Goal: Information Seeking & Learning: Learn about a topic

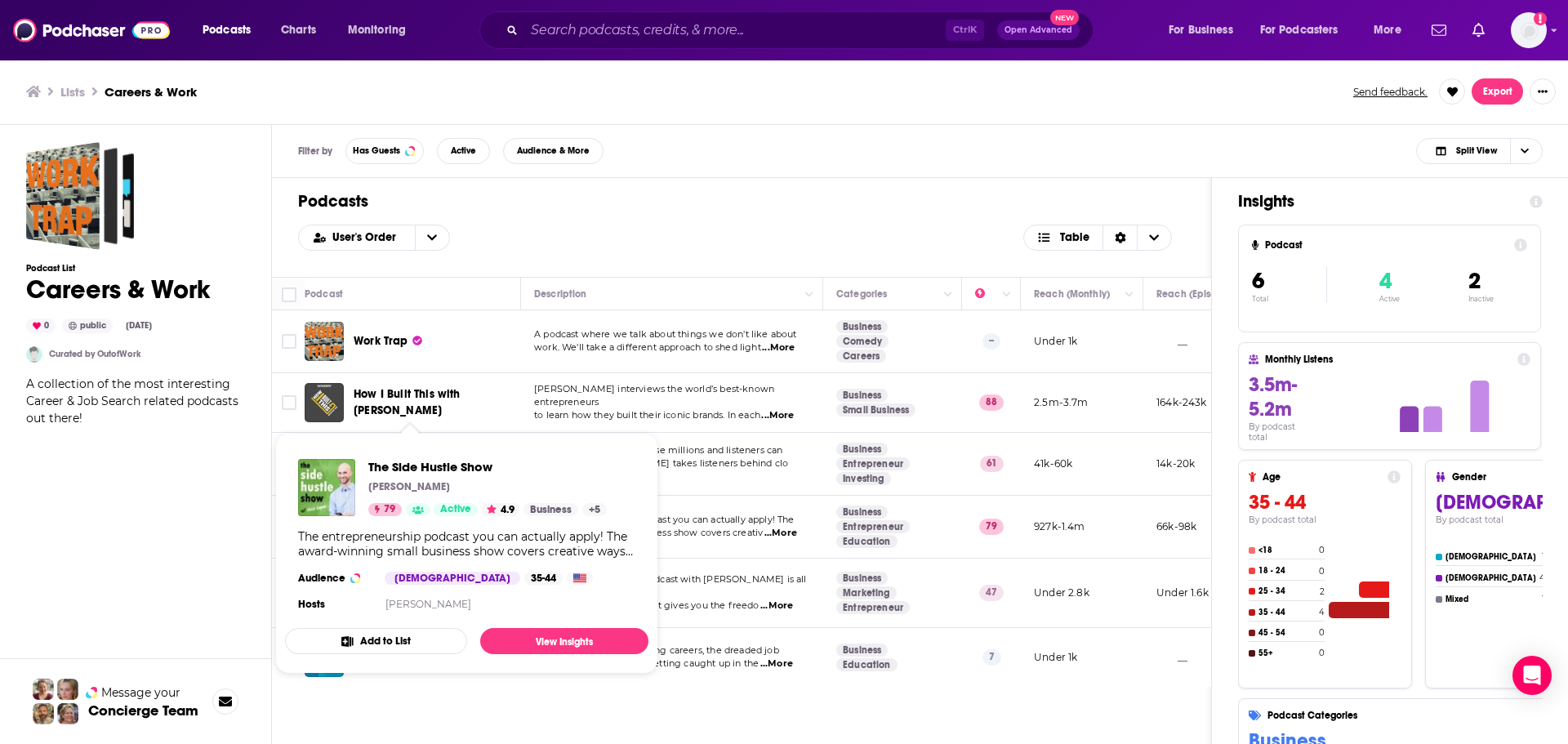
drag, startPoint x: 446, startPoint y: 524, endPoint x: 192, endPoint y: 544, distance: 254.8
click at [192, 544] on div "Podcast List Careers & Work 0 public Sep 7th, 2022 Curated by OutofWork A colle…" at bounding box center [135, 508] width 219 height 732
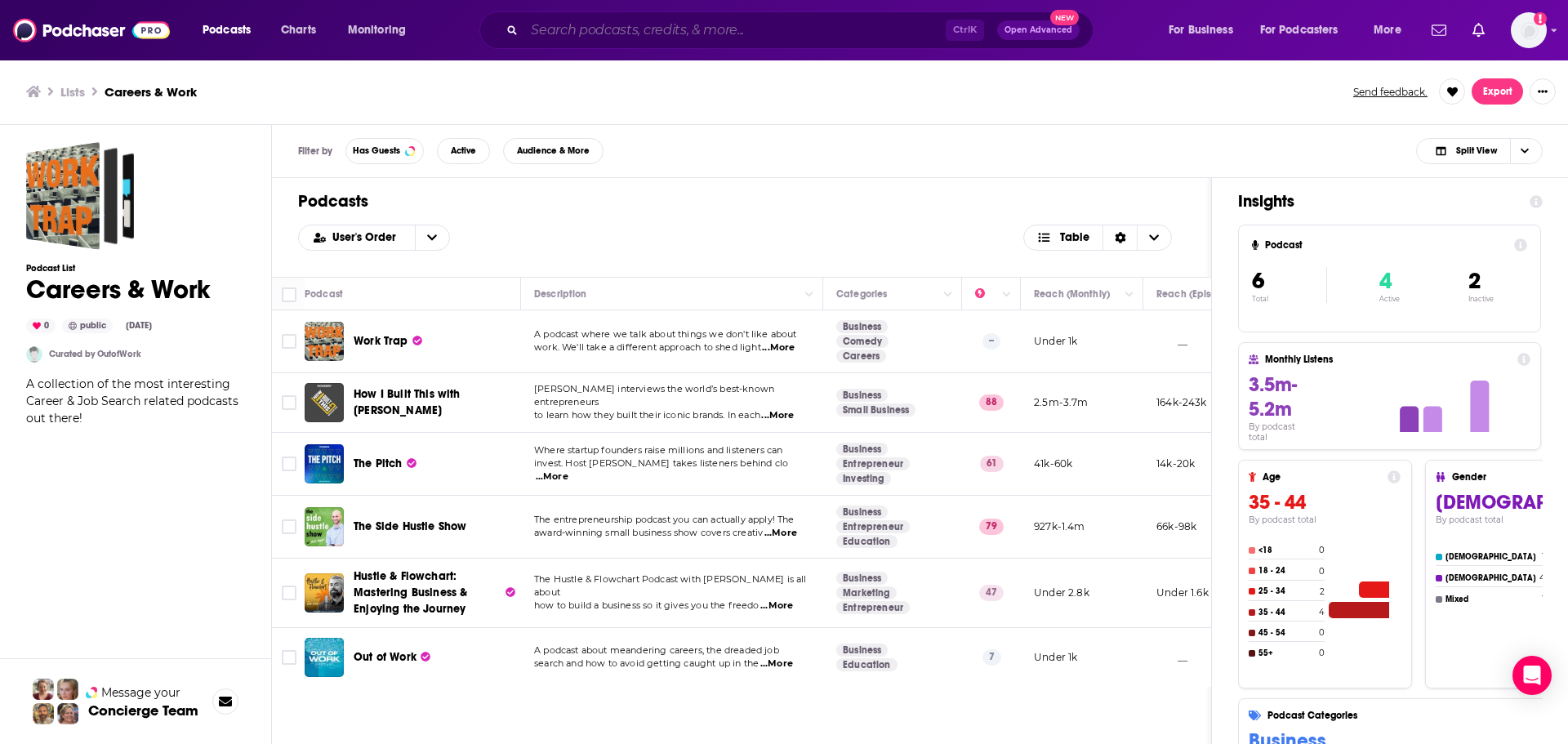
click at [593, 29] on input "Search podcasts, credits, & more..." at bounding box center [735, 29] width 421 height 26
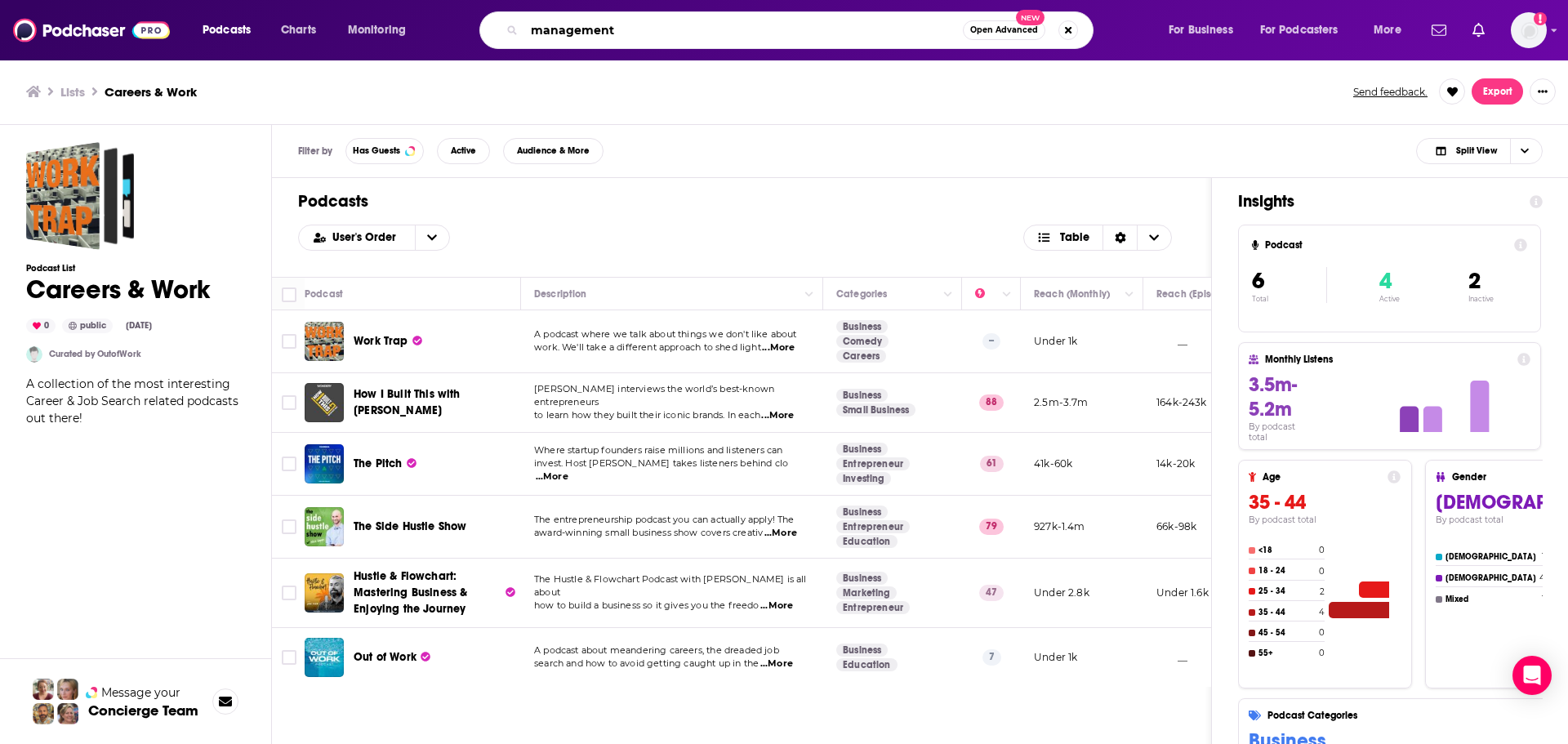
type input "management"
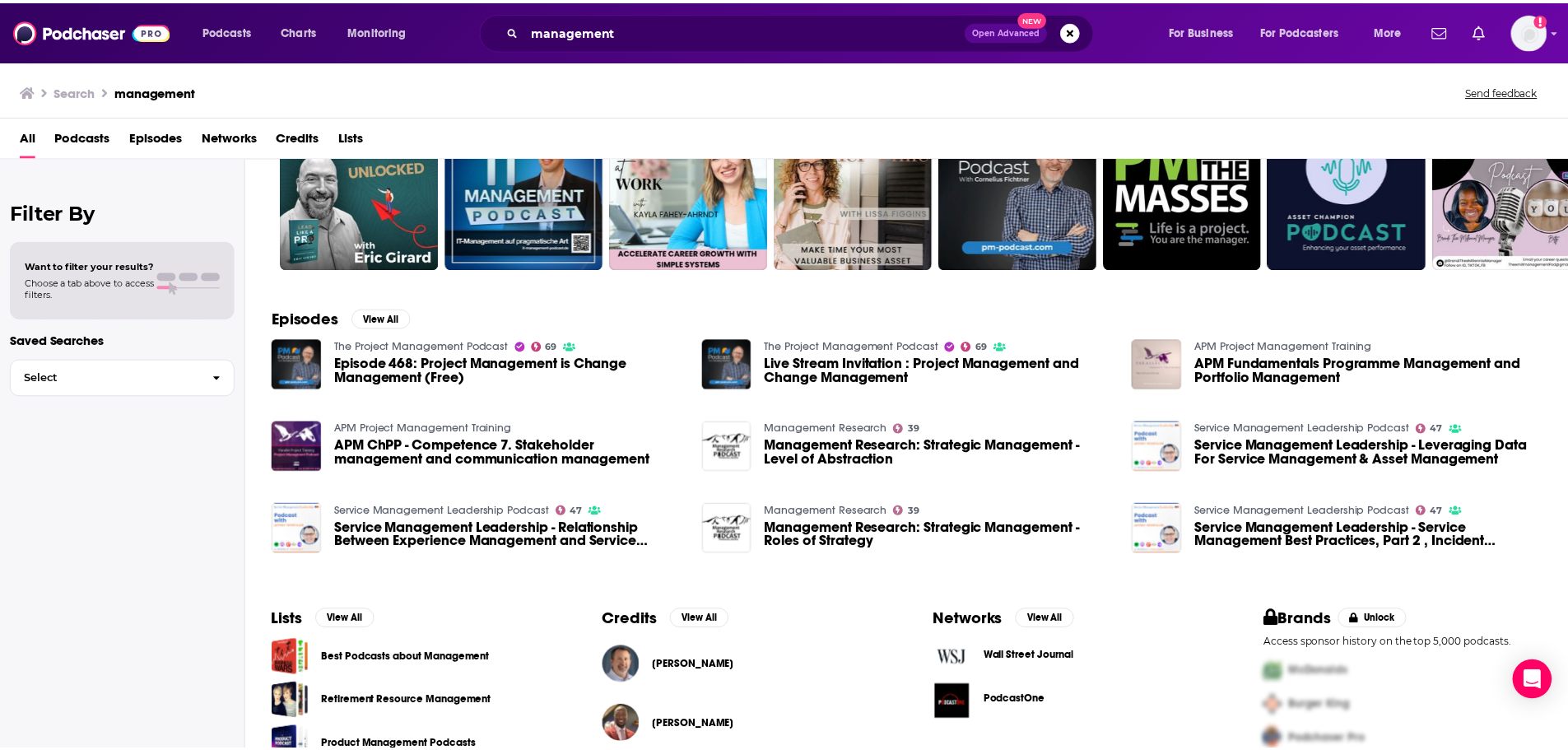
scroll to position [15, 0]
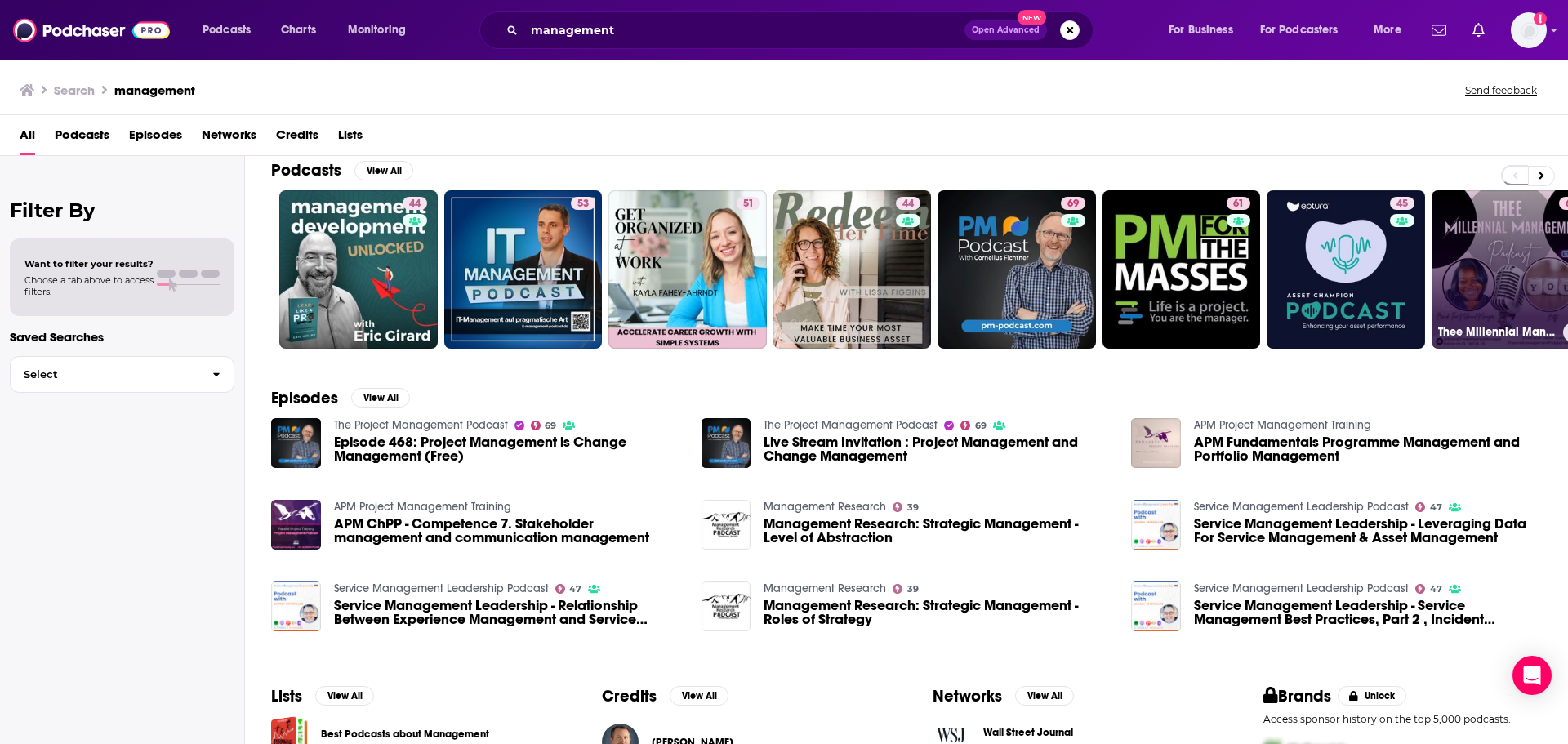
click at [1494, 239] on link "65 Thee Millennial Management Podcast" at bounding box center [1511, 270] width 159 height 159
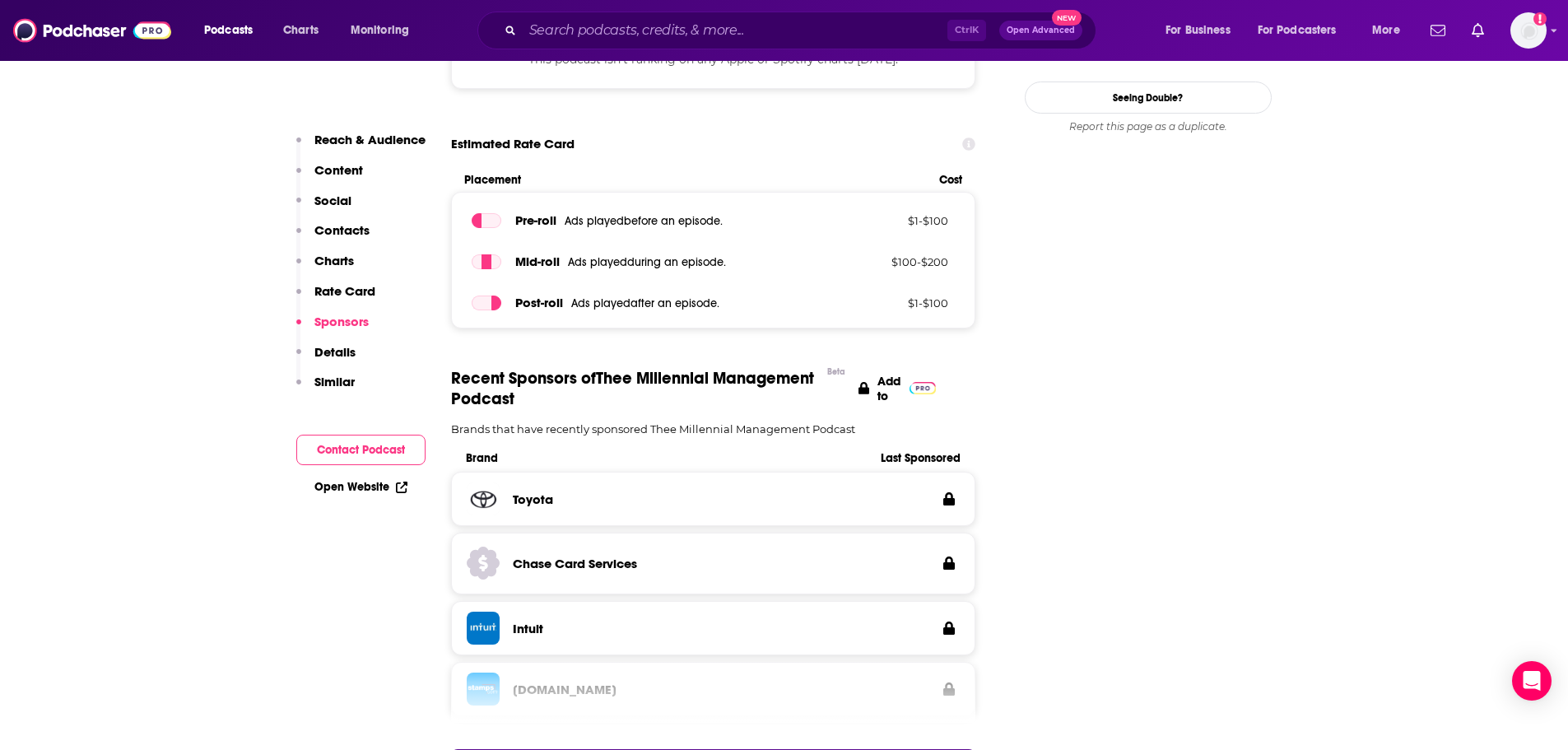
scroll to position [2223, 0]
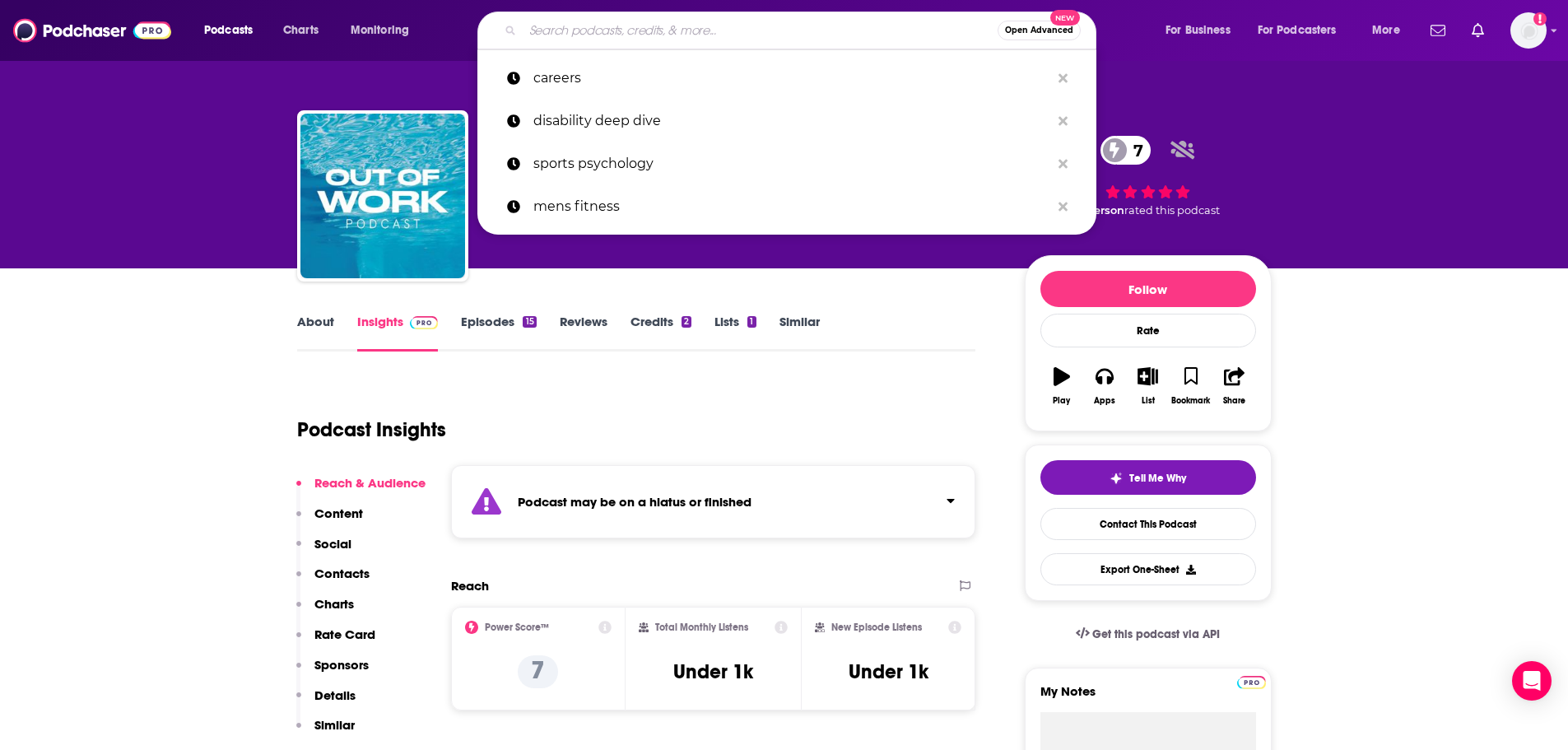
click at [662, 34] on input "Search podcasts, credits, & more..." at bounding box center [760, 30] width 475 height 26
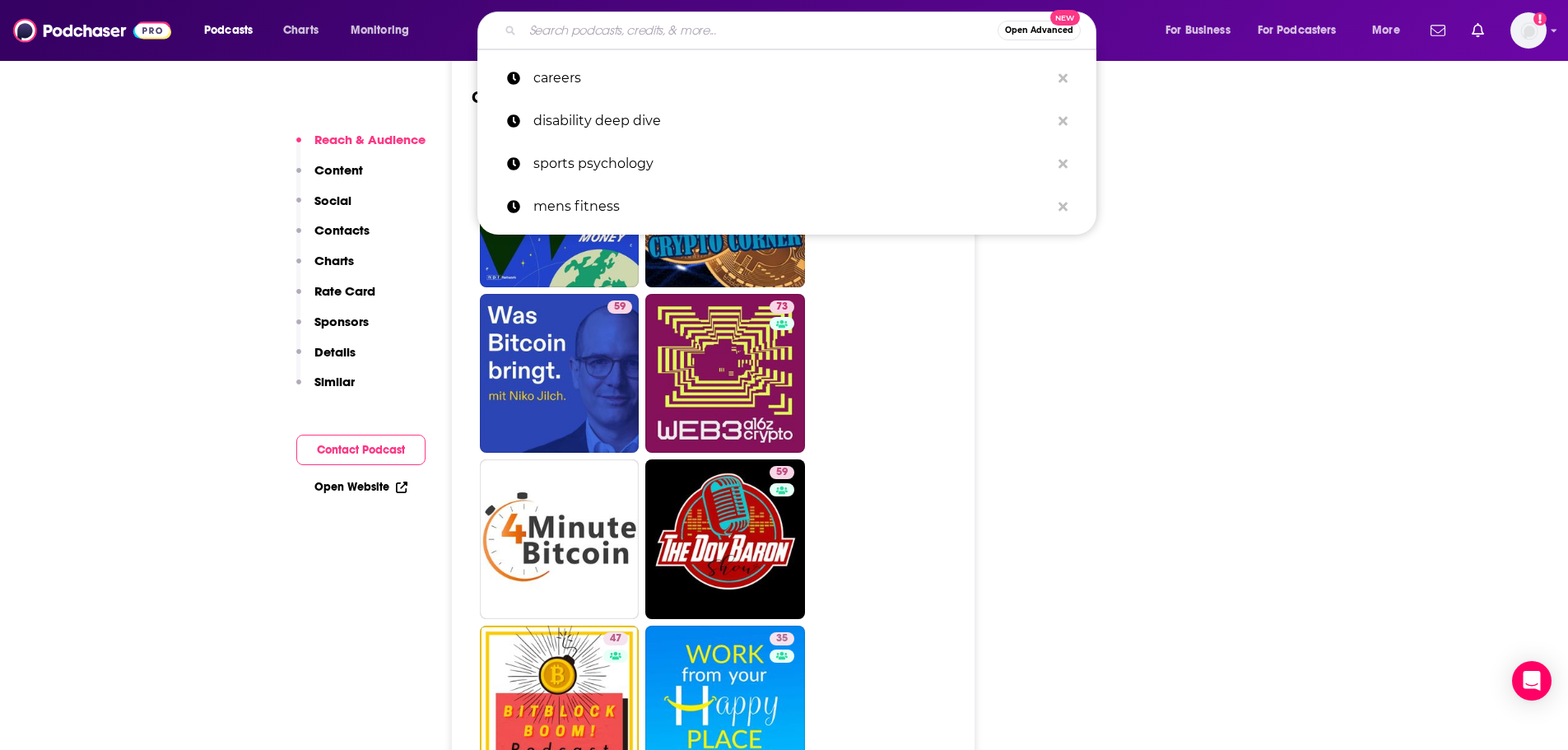
scroll to position [4942, 0]
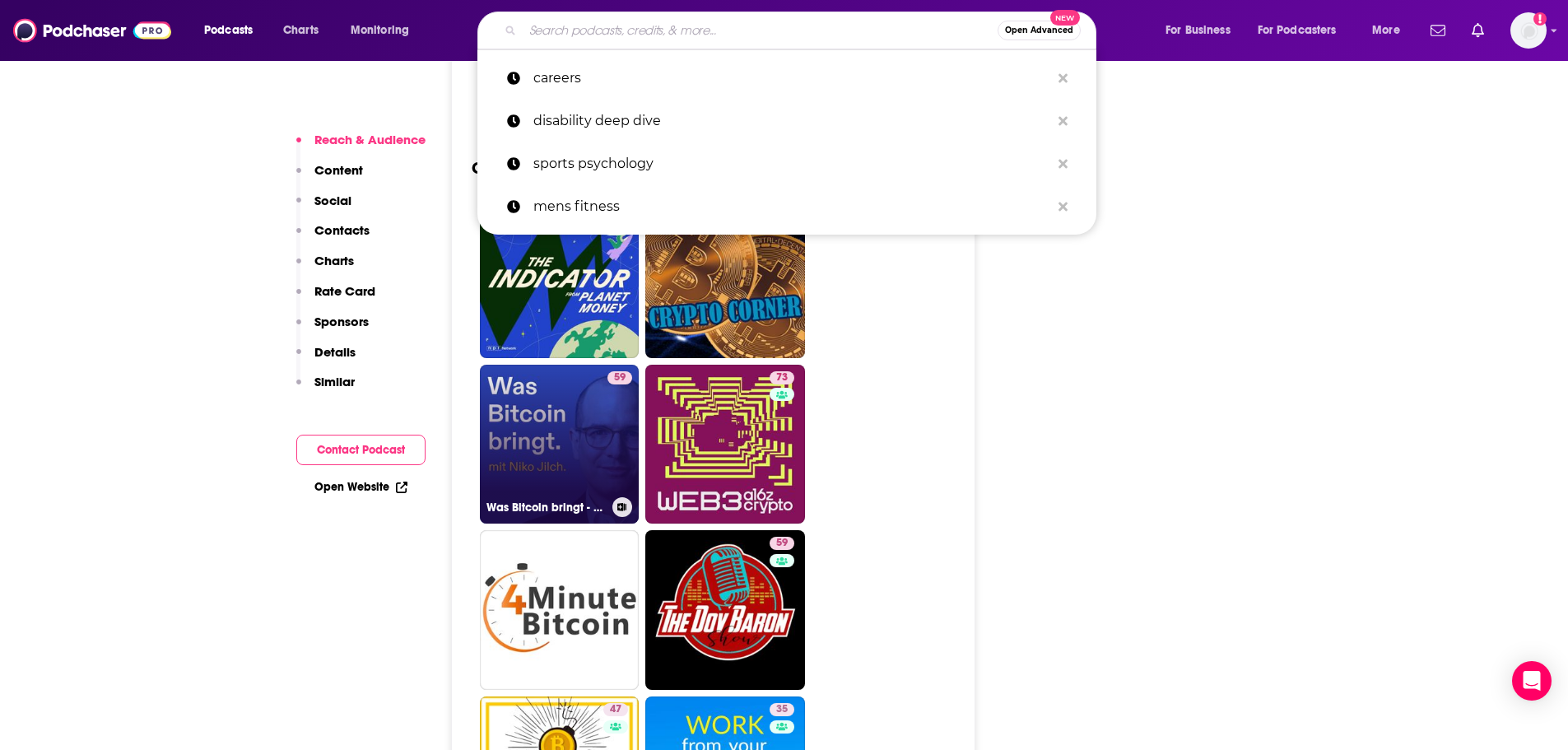
click at [595, 365] on link "59 Was Bitcoin bringt - mit Niko Jilch" at bounding box center [559, 445] width 160 height 160
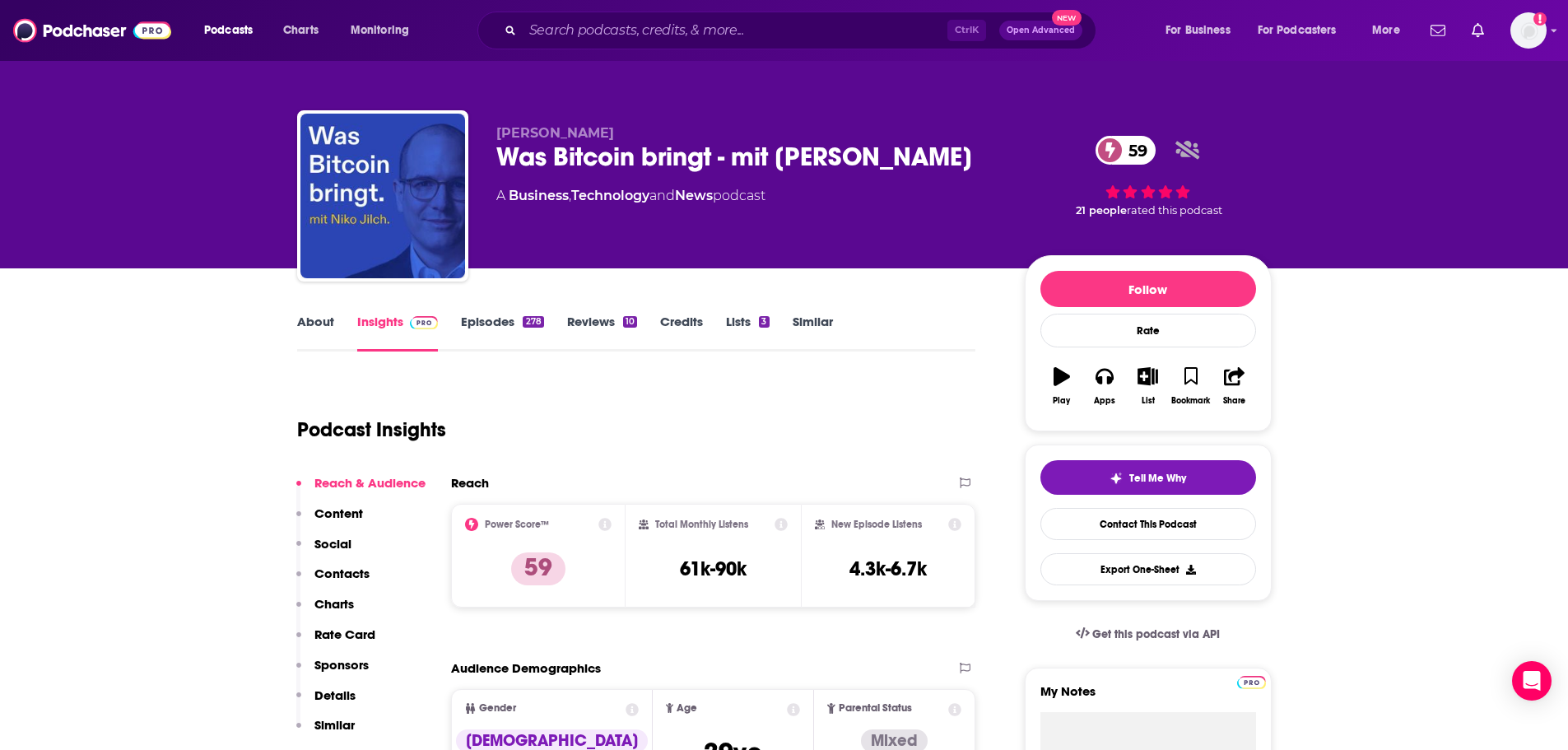
type input "https://www.podchaser.com/podcasts/out-of-work-920498"
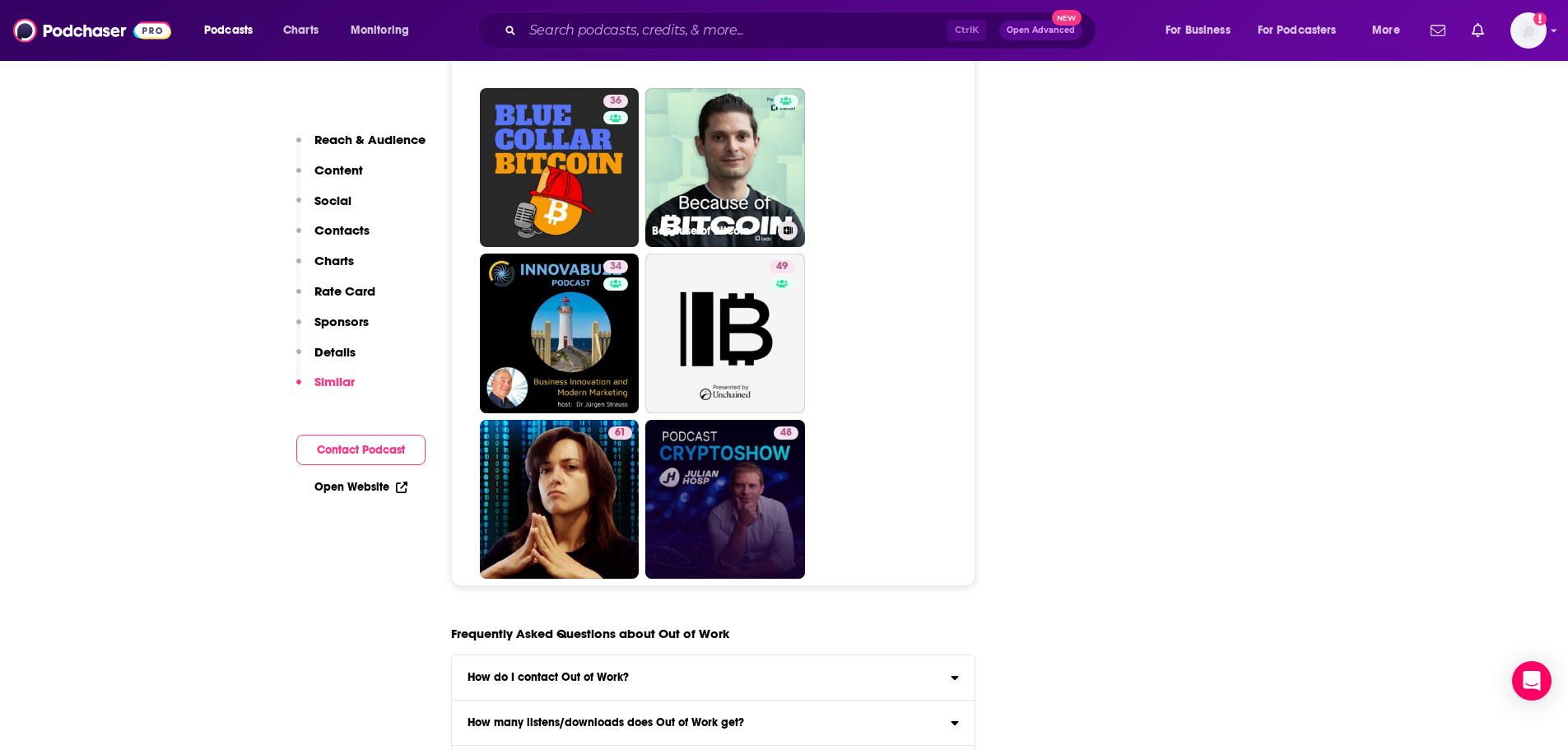
scroll to position [7657, 0]
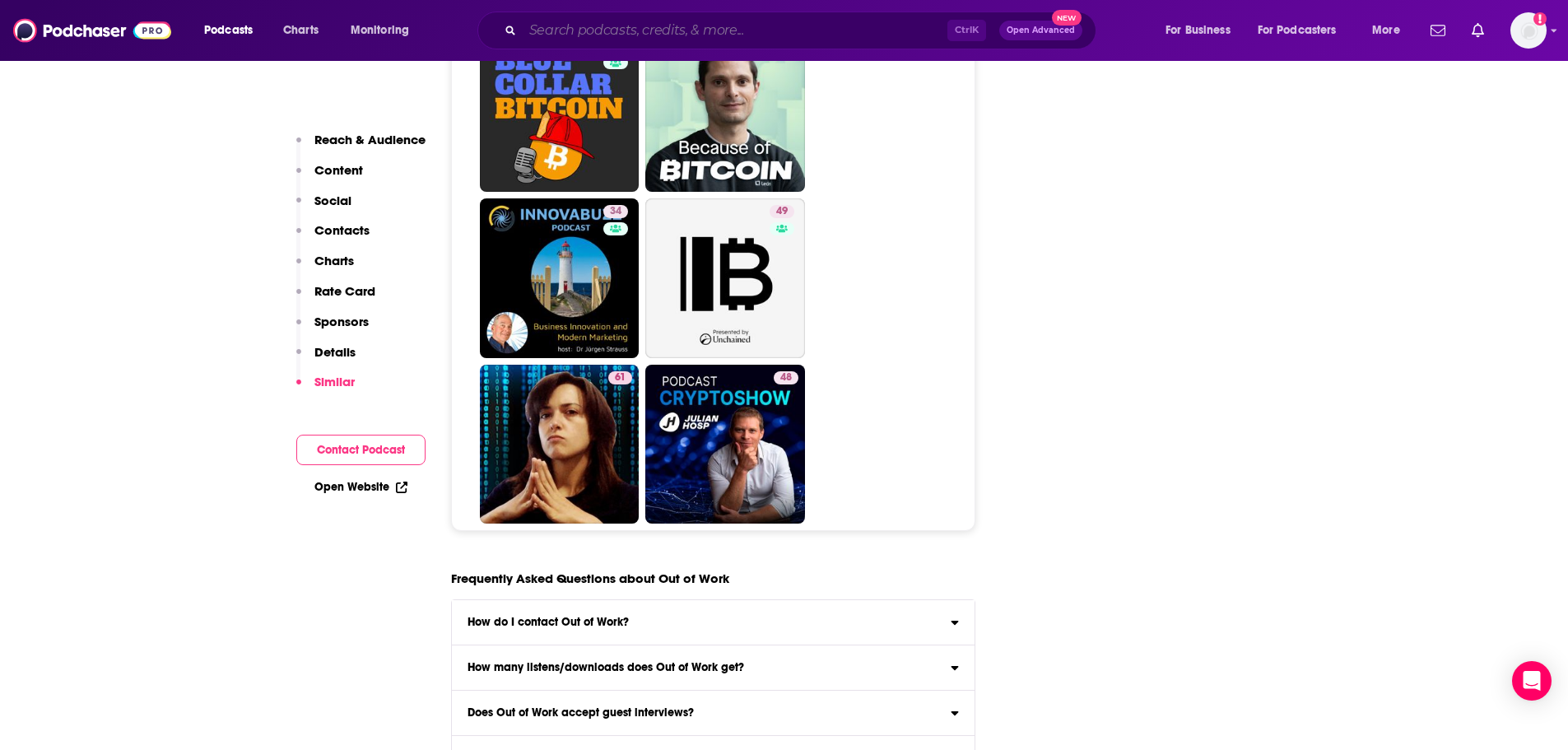
click at [577, 33] on input "Search podcasts, credits, & more..." at bounding box center [735, 30] width 425 height 26
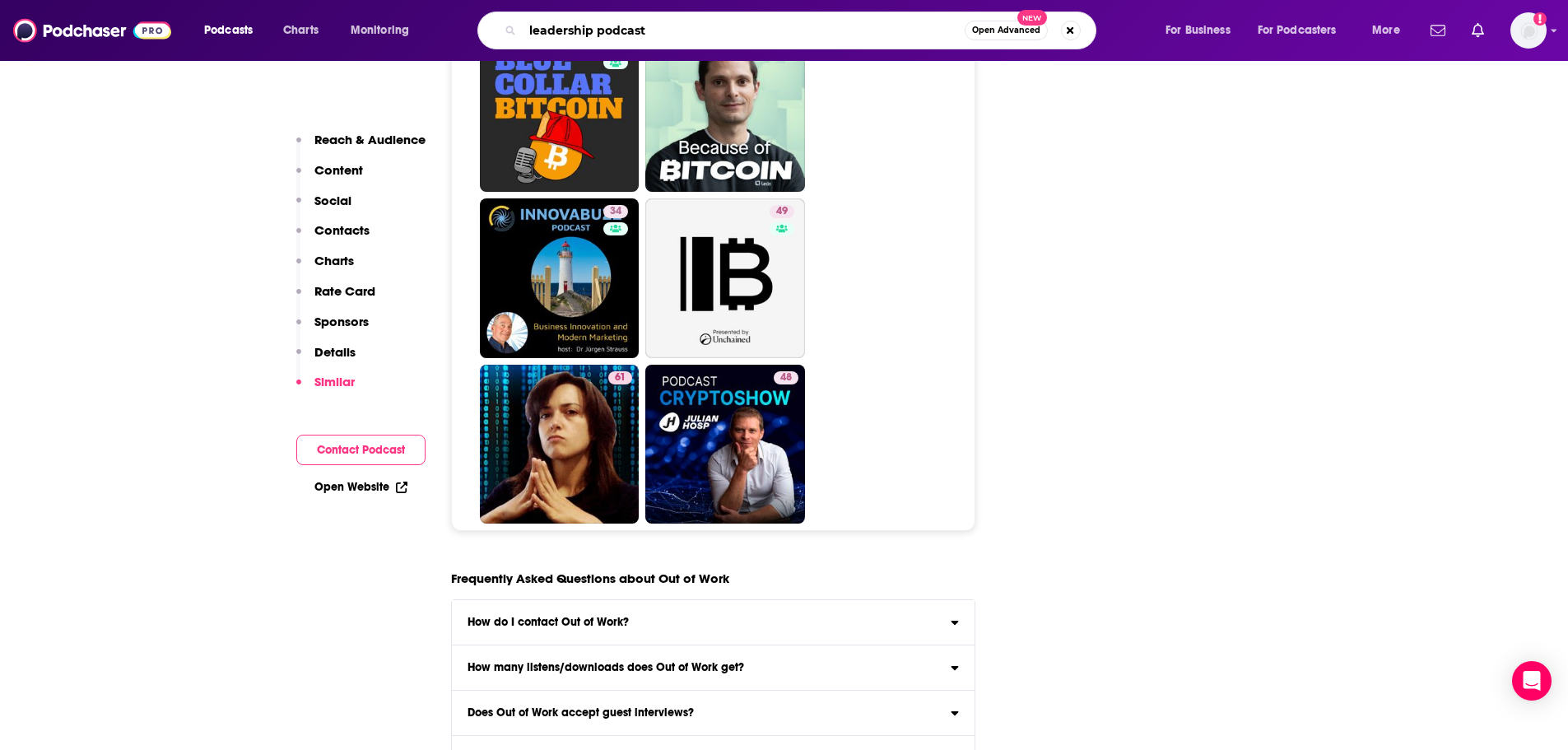
type input "leadership podcasts"
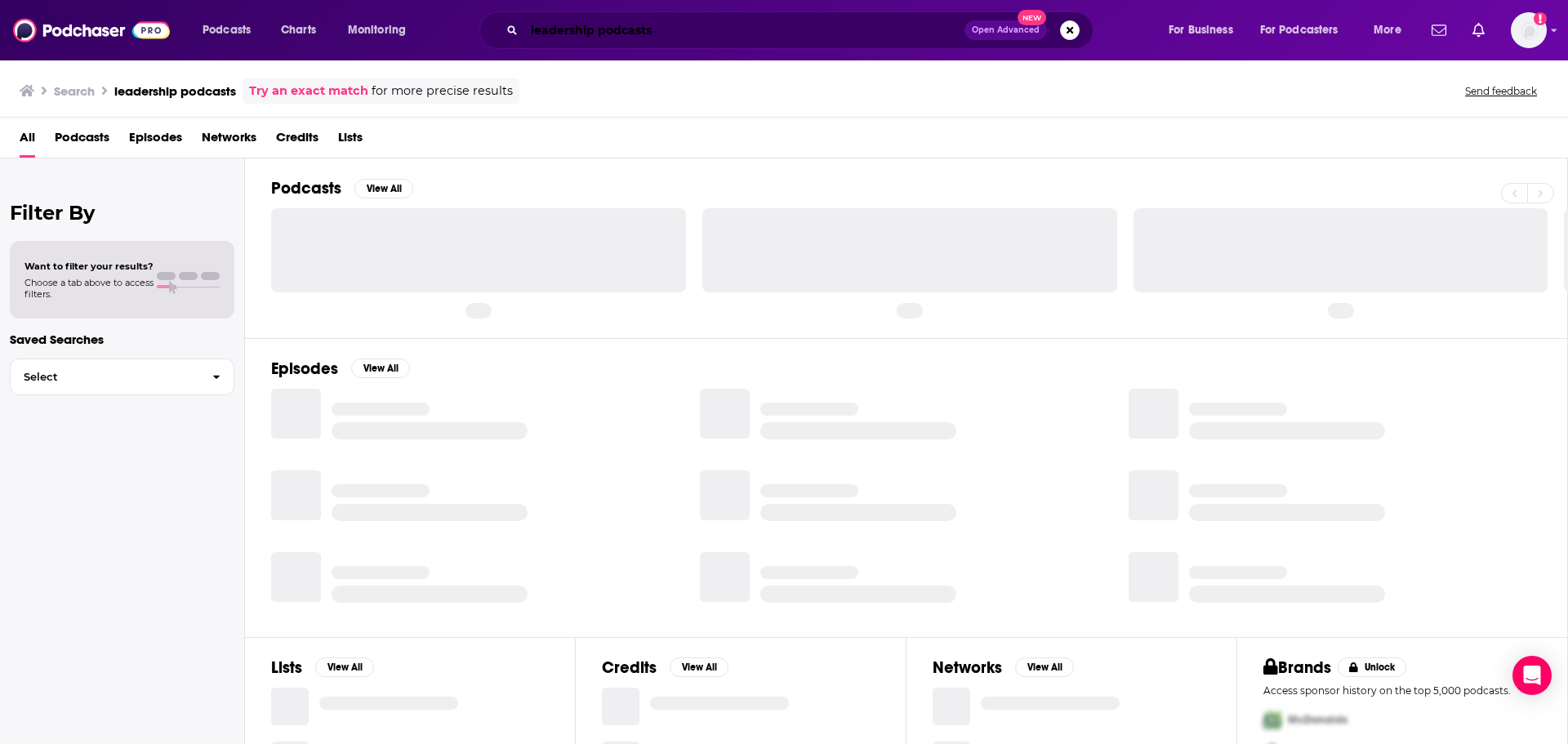
drag, startPoint x: 601, startPoint y: 35, endPoint x: 814, endPoint y: 58, distance: 214.2
click at [770, 53] on div "Podcasts Charts Monitoring leadership podcasts Open Advanced New For Business F…" at bounding box center [784, 30] width 1568 height 61
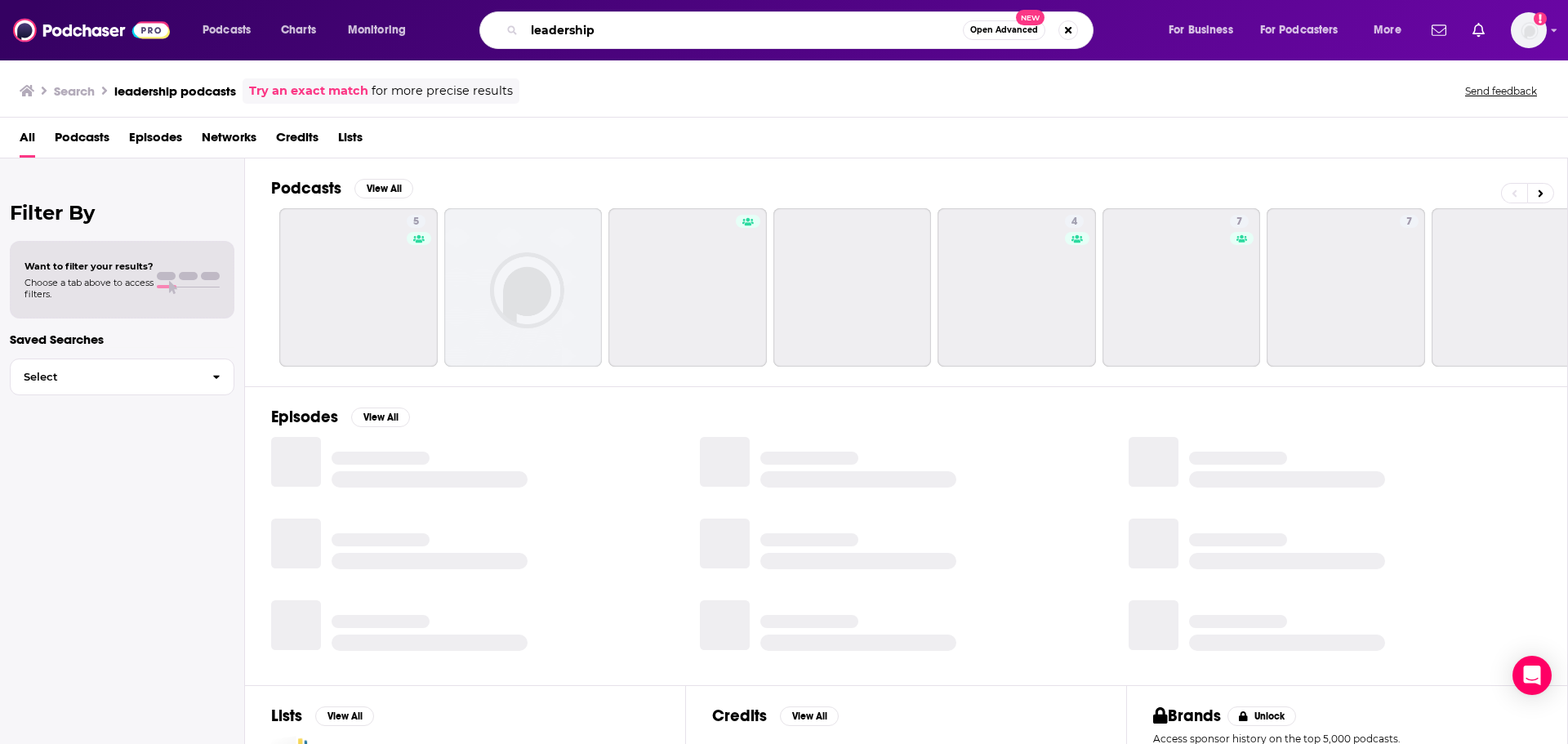
type input "leadership"
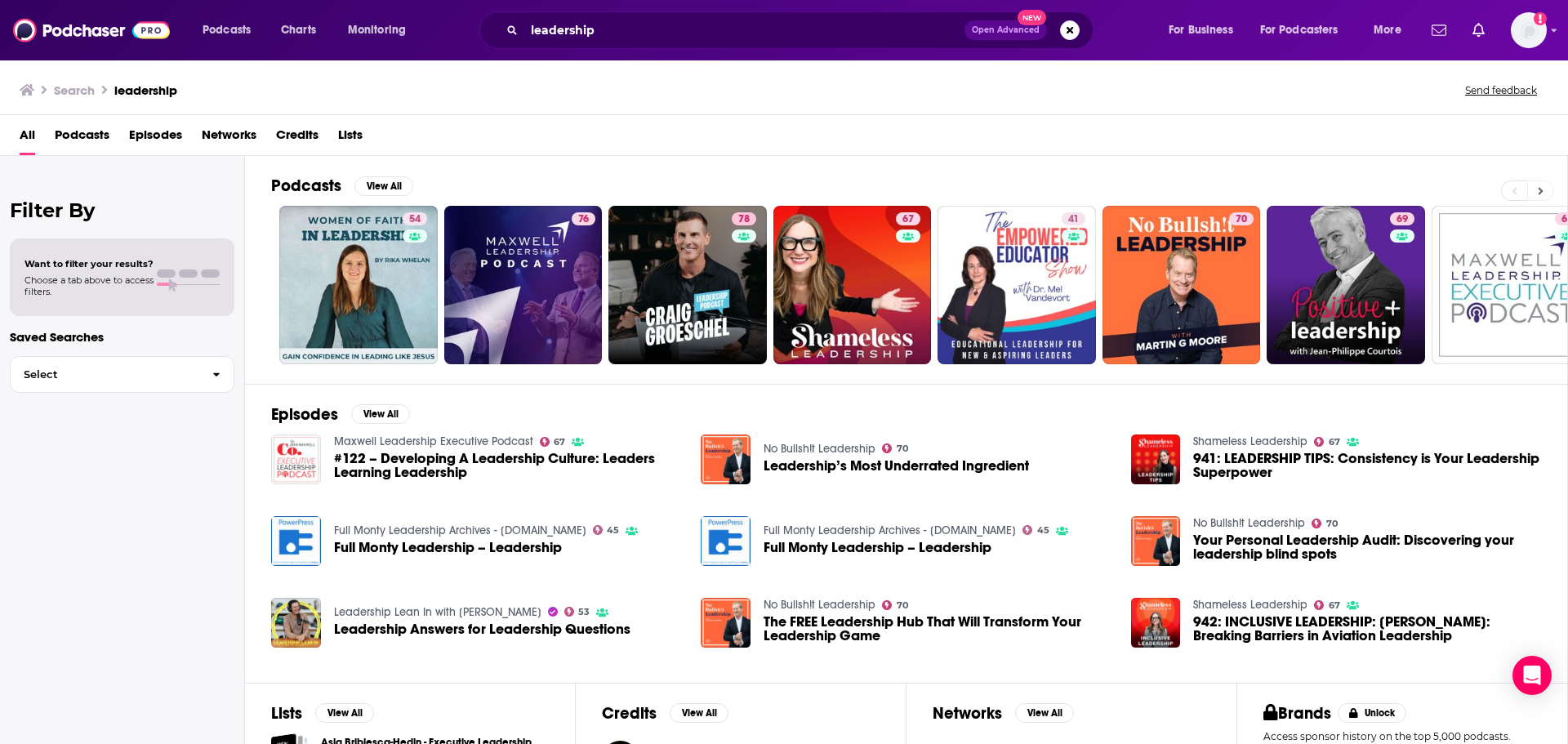
click at [1542, 192] on icon at bounding box center [1541, 191] width 5 height 7
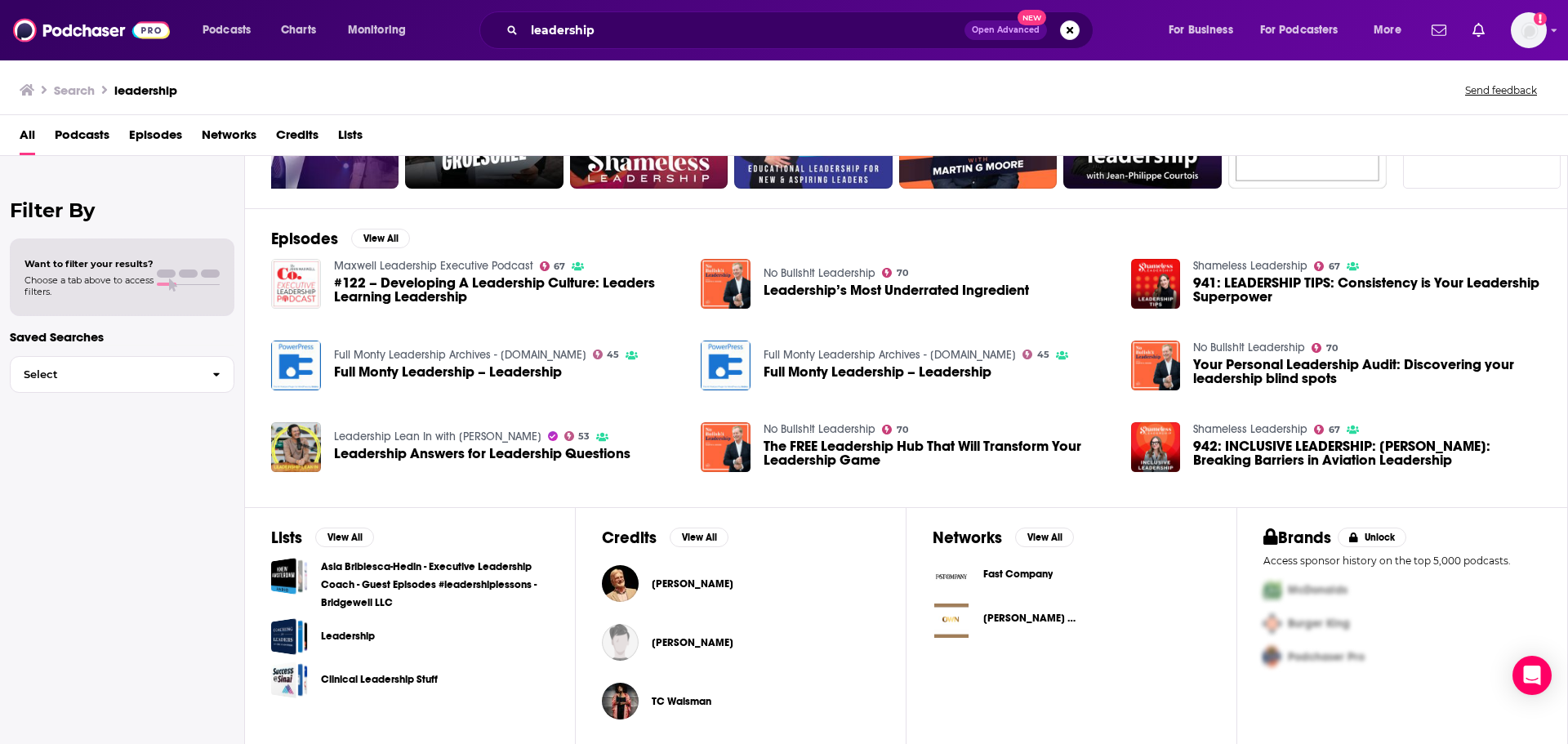
scroll to position [179, 0]
